Goal: Find specific fact

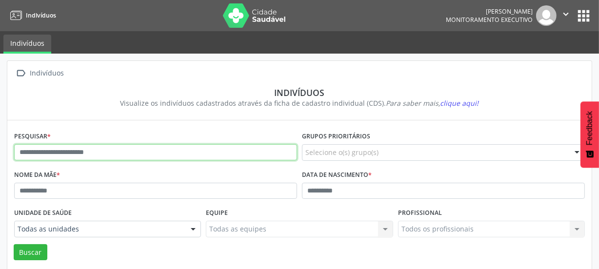
click at [56, 149] on input "text" at bounding box center [155, 152] width 283 height 17
type input "**********"
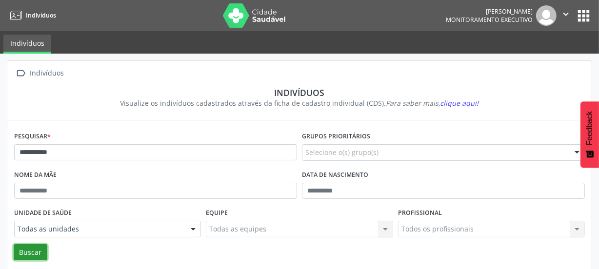
click at [38, 253] on button "Buscar" at bounding box center [31, 252] width 34 height 17
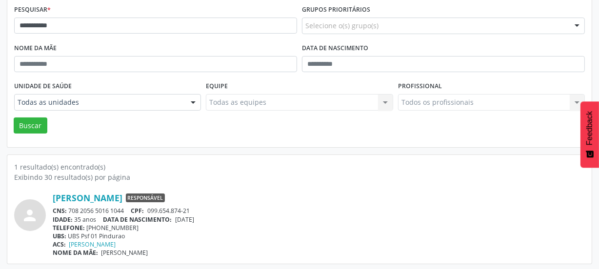
scroll to position [128, 0]
drag, startPoint x: 125, startPoint y: 208, endPoint x: 67, endPoint y: 208, distance: 58.0
click at [67, 208] on div "CNS: 708 2056 5016 1044 CPF: 099.654.874-21" at bounding box center [319, 210] width 532 height 8
click at [94, 219] on div "IDADE: 35 anos DATA DE NASCIMENTO: [DEMOGRAPHIC_DATA]" at bounding box center [319, 219] width 532 height 8
drag, startPoint x: 125, startPoint y: 210, endPoint x: 71, endPoint y: 209, distance: 54.6
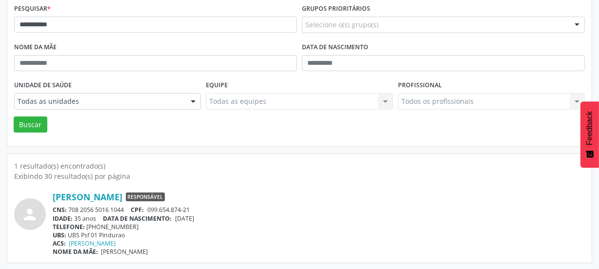
click at [71, 209] on div "CNS: 708 2056 5016 1044 CPF: 099.654.874-21" at bounding box center [319, 210] width 532 height 8
copy div "708 2056 5016 1044"
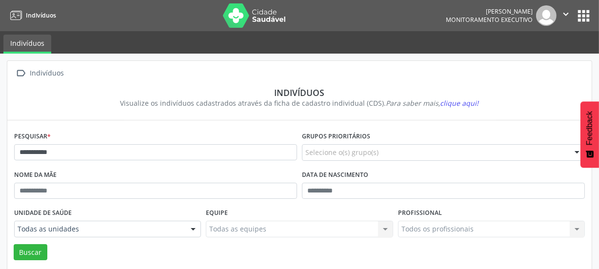
click at [233, 16] on img at bounding box center [254, 15] width 63 height 24
